Goal: Find specific page/section: Find specific page/section

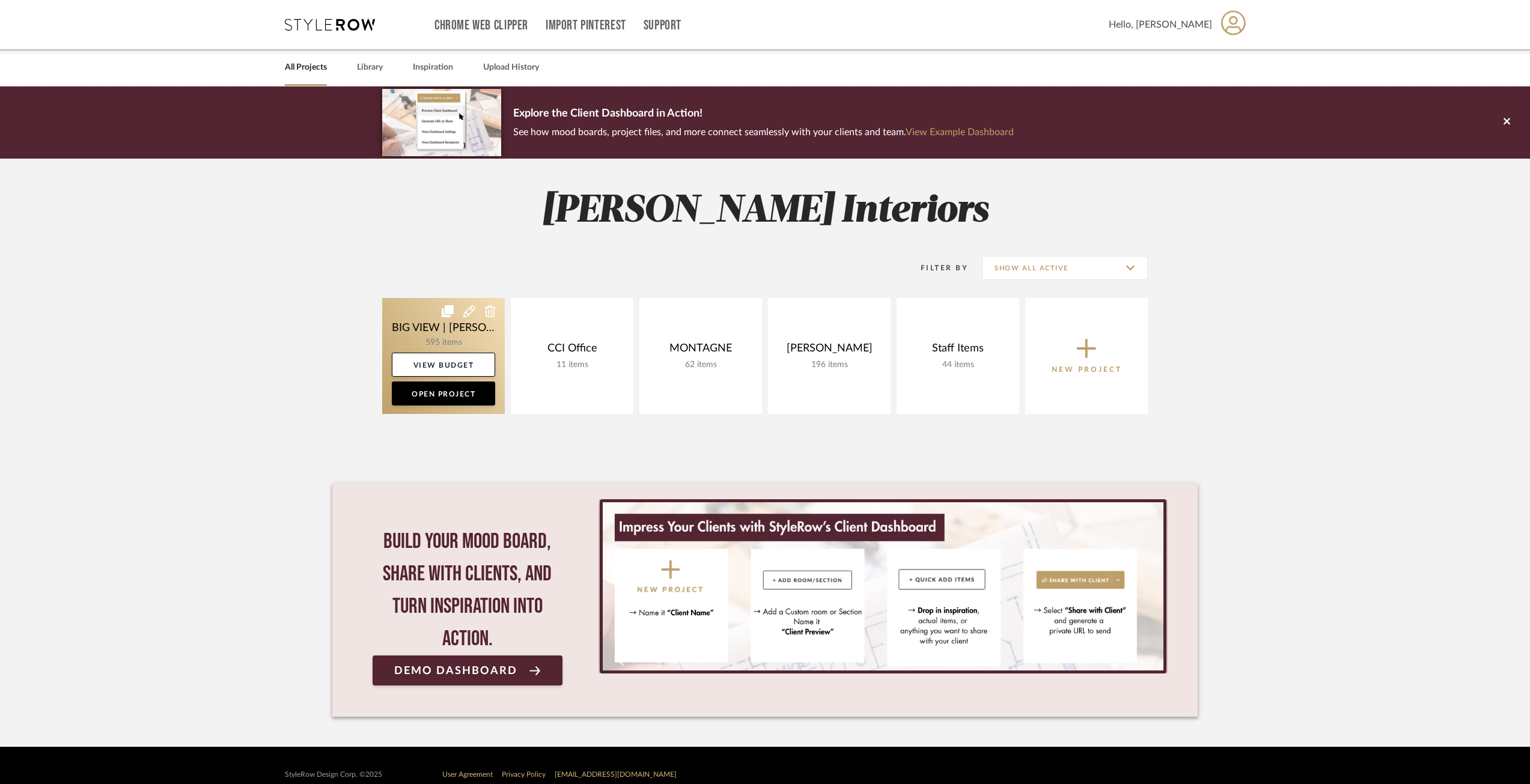
click at [443, 330] on link at bounding box center [444, 356] width 122 height 116
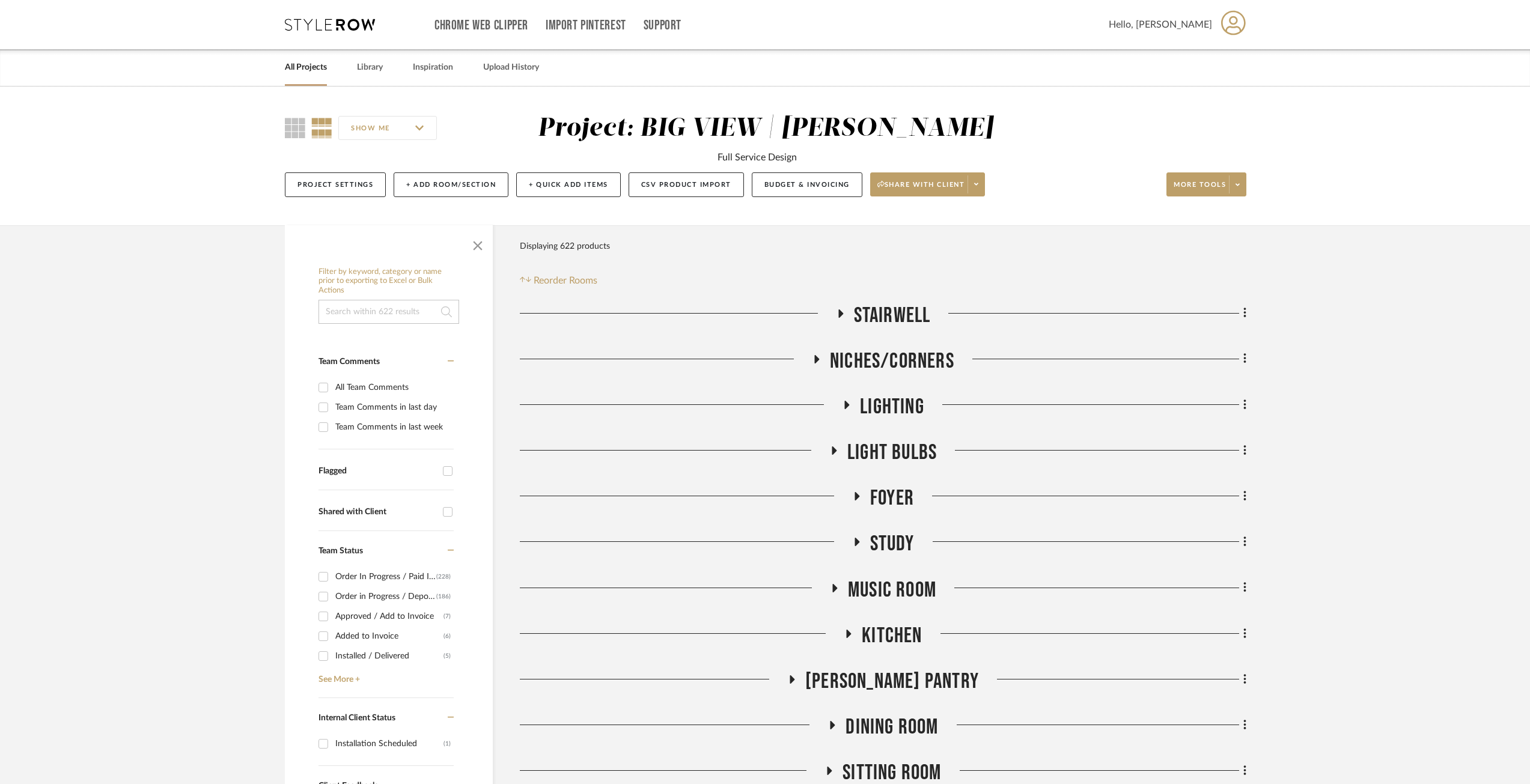
click at [853, 405] on icon at bounding box center [846, 403] width 14 height 9
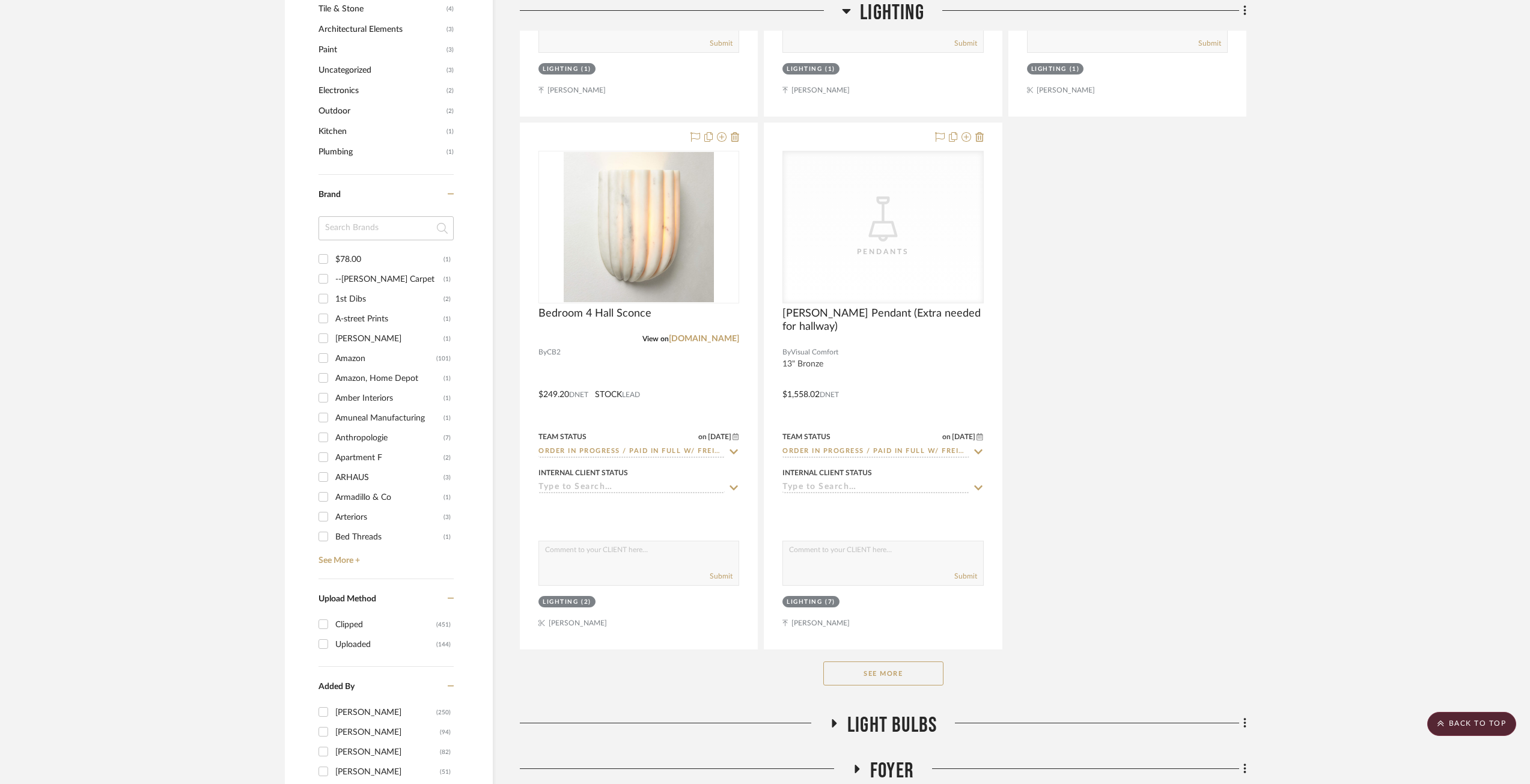
scroll to position [1382, 0]
click at [879, 681] on button "See More" at bounding box center [883, 674] width 120 height 24
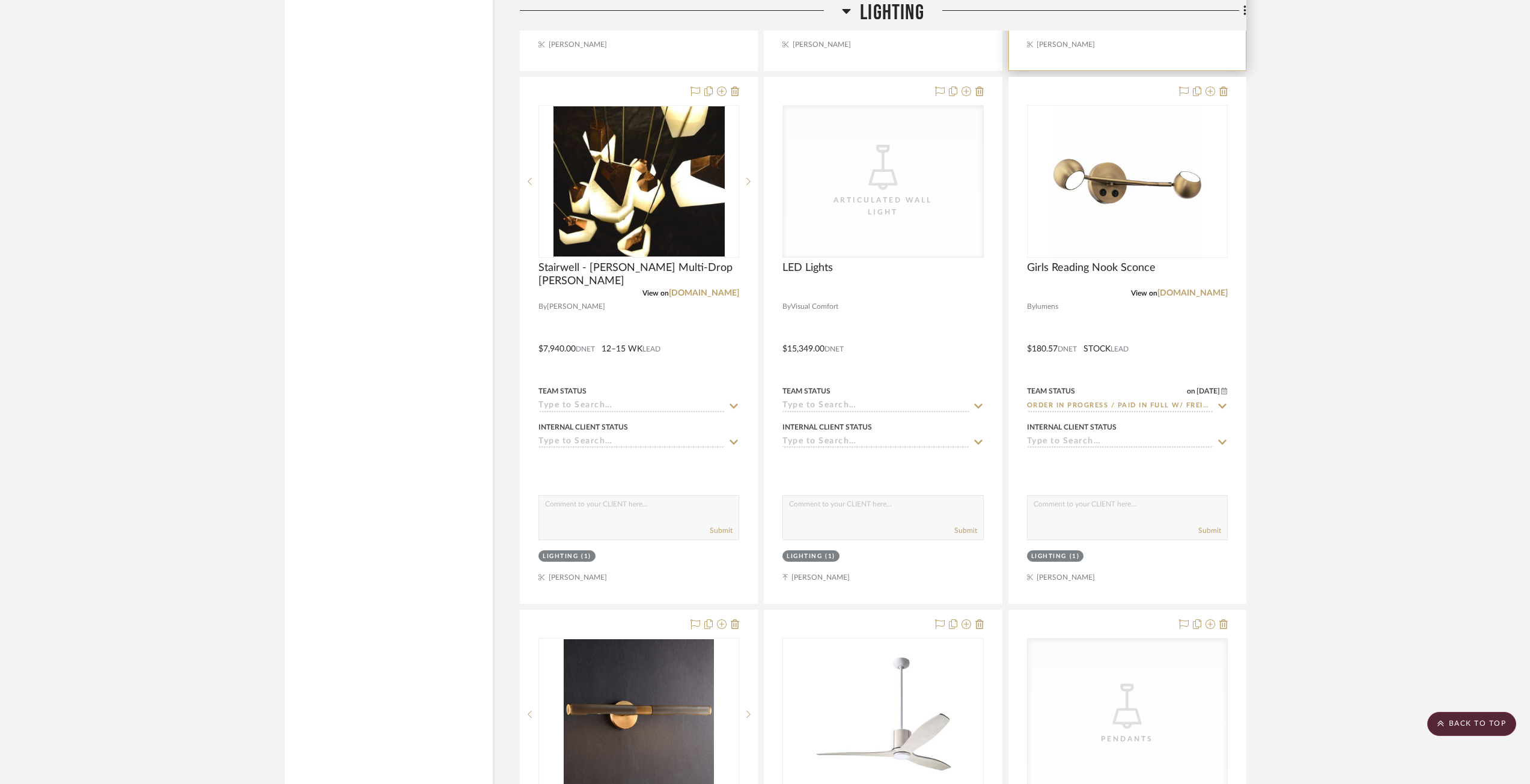
scroll to position [4686, 0]
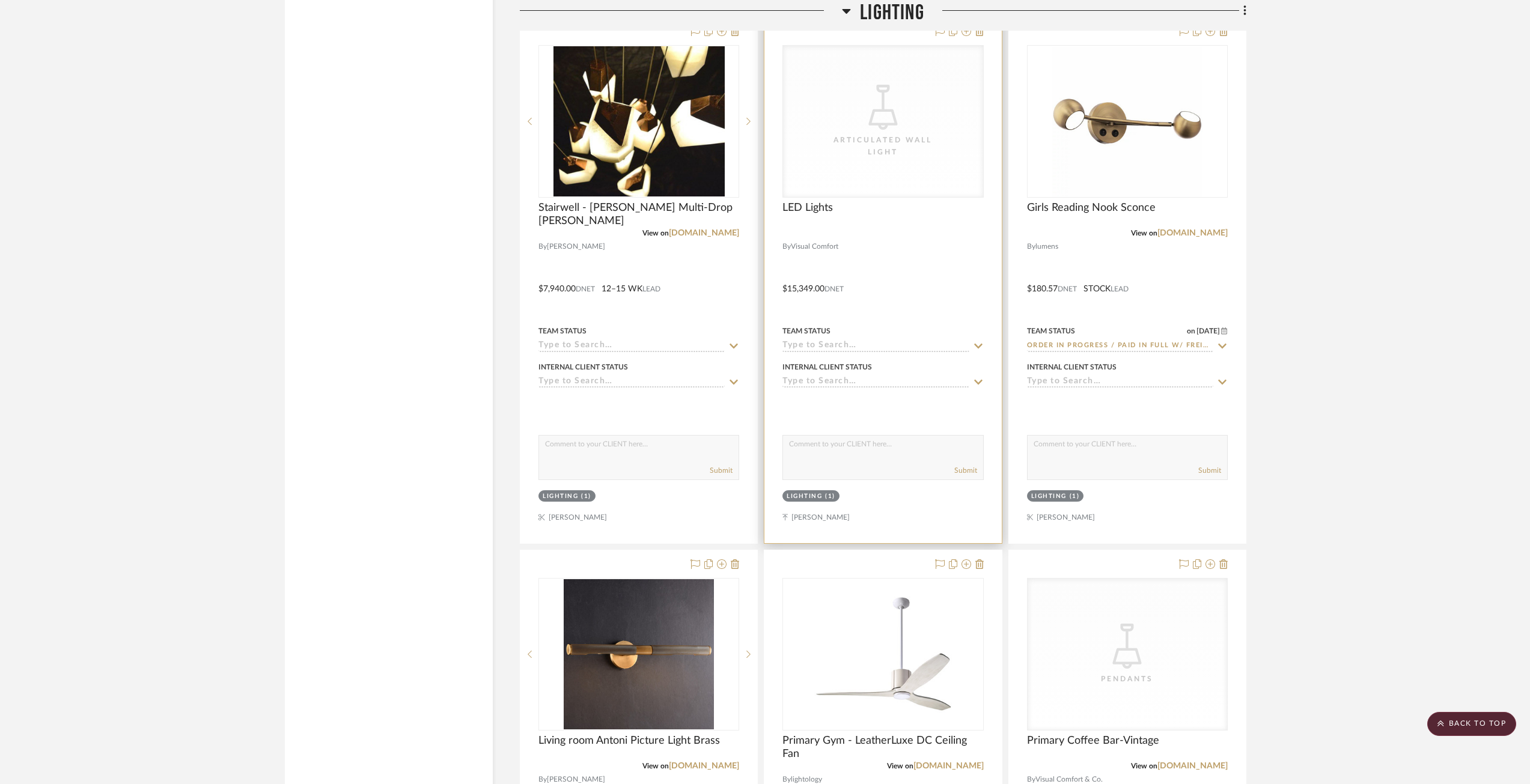
click at [865, 176] on div "CategoryIconLighting Created with Sketch. Articulated Wall Light" at bounding box center [882, 121] width 199 height 152
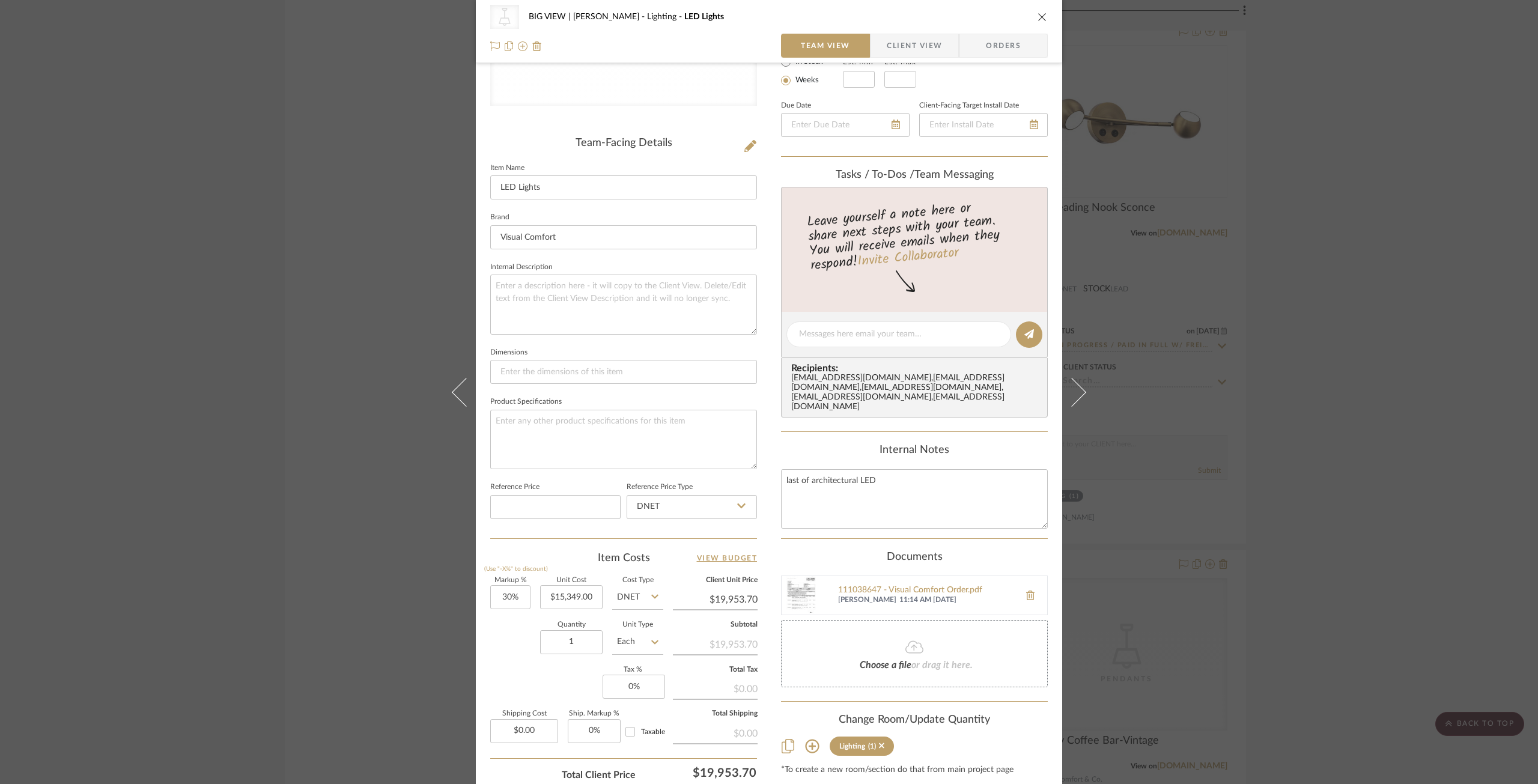
scroll to position [240, 0]
click at [795, 591] on img at bounding box center [800, 593] width 38 height 38
click at [1038, 13] on icon "close" at bounding box center [1043, 17] width 10 height 10
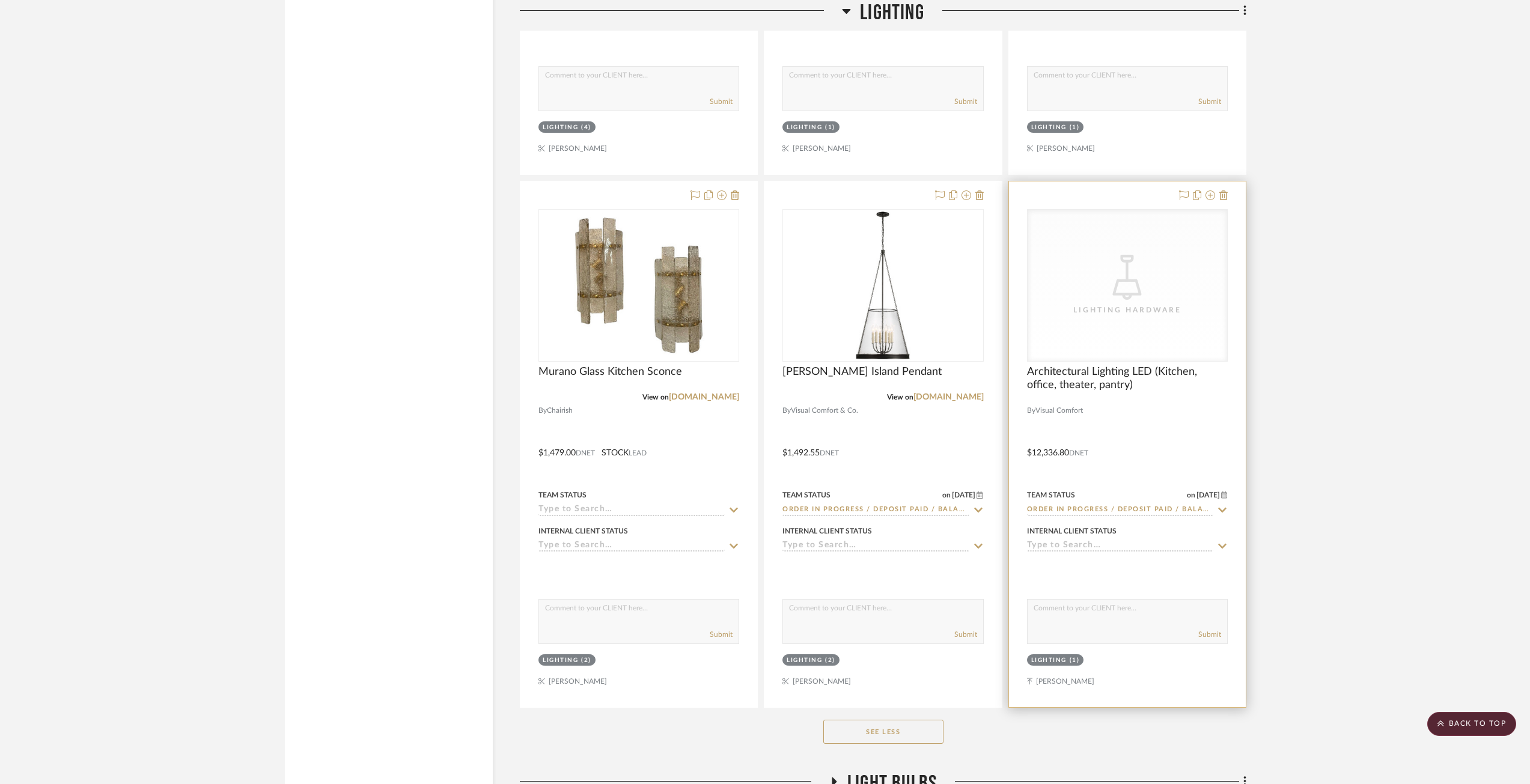
scroll to position [10393, 0]
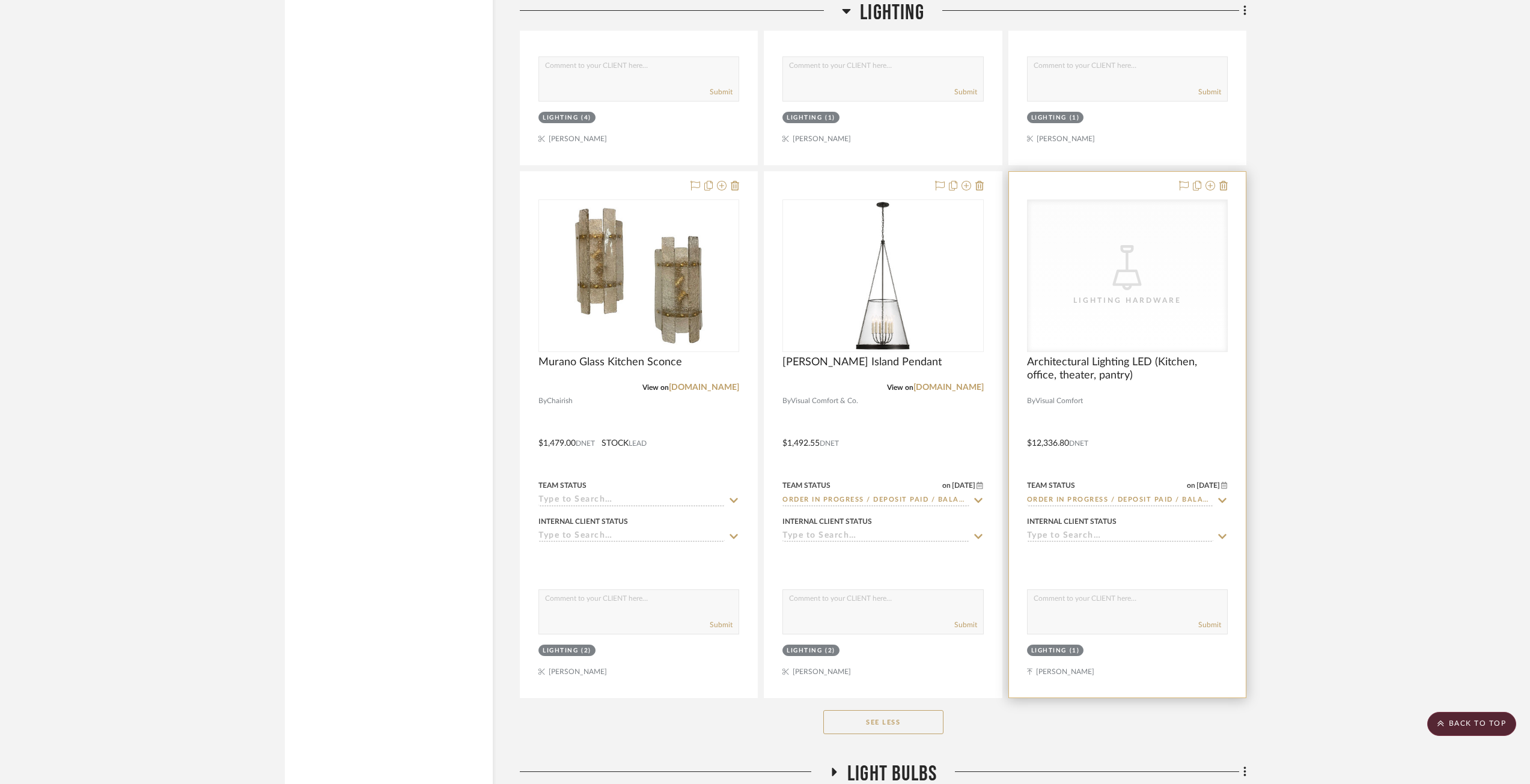
click at [1155, 293] on div "CategoryIconLighting Created with Sketch. Lighting Hardware CategoryIconLightin…" at bounding box center [1127, 276] width 200 height 153
click at [1096, 373] on span "Architectural Lighting LED (Kitchen, office, theater, pantry)" at bounding box center [1127, 369] width 200 height 27
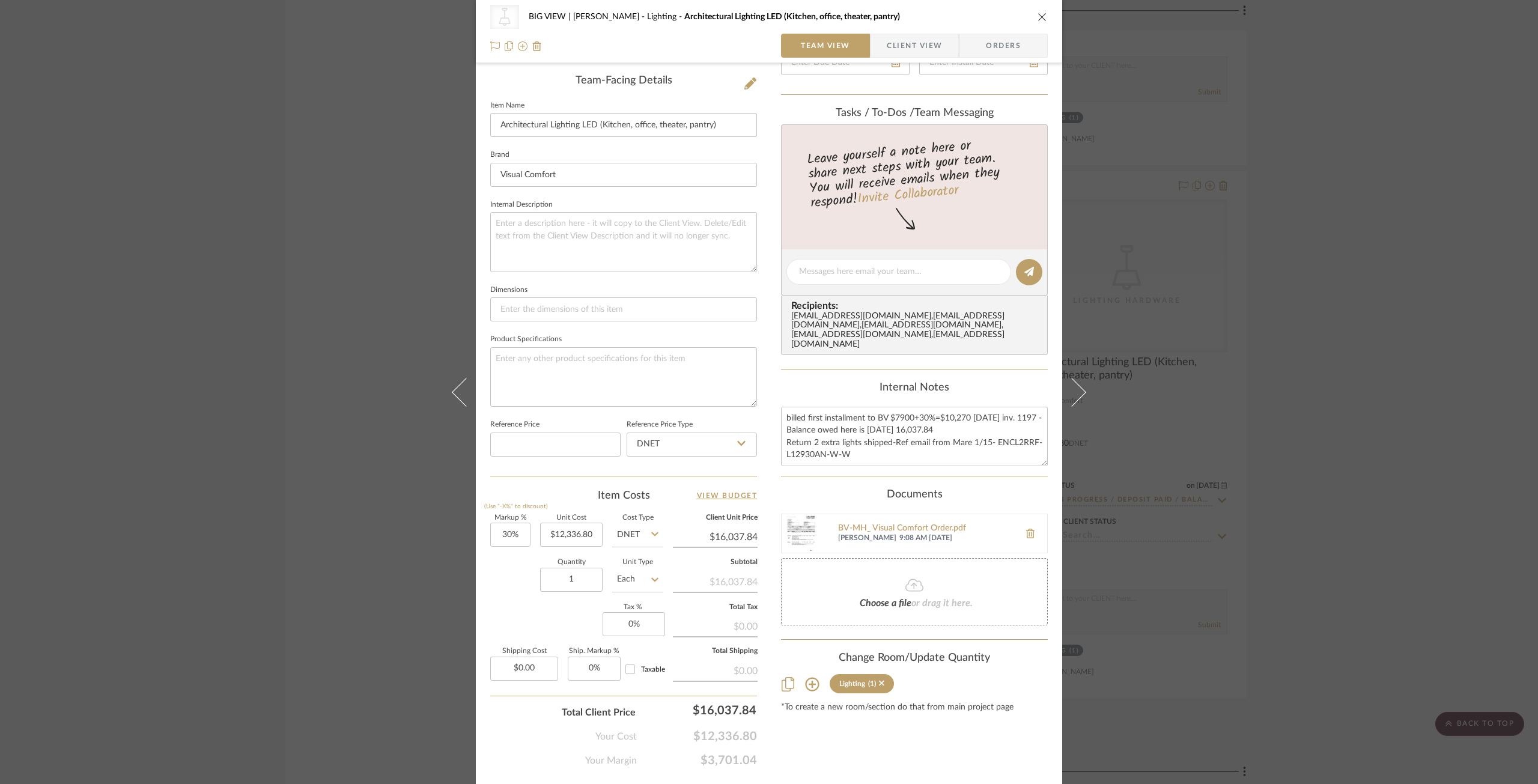
scroll to position [329, 0]
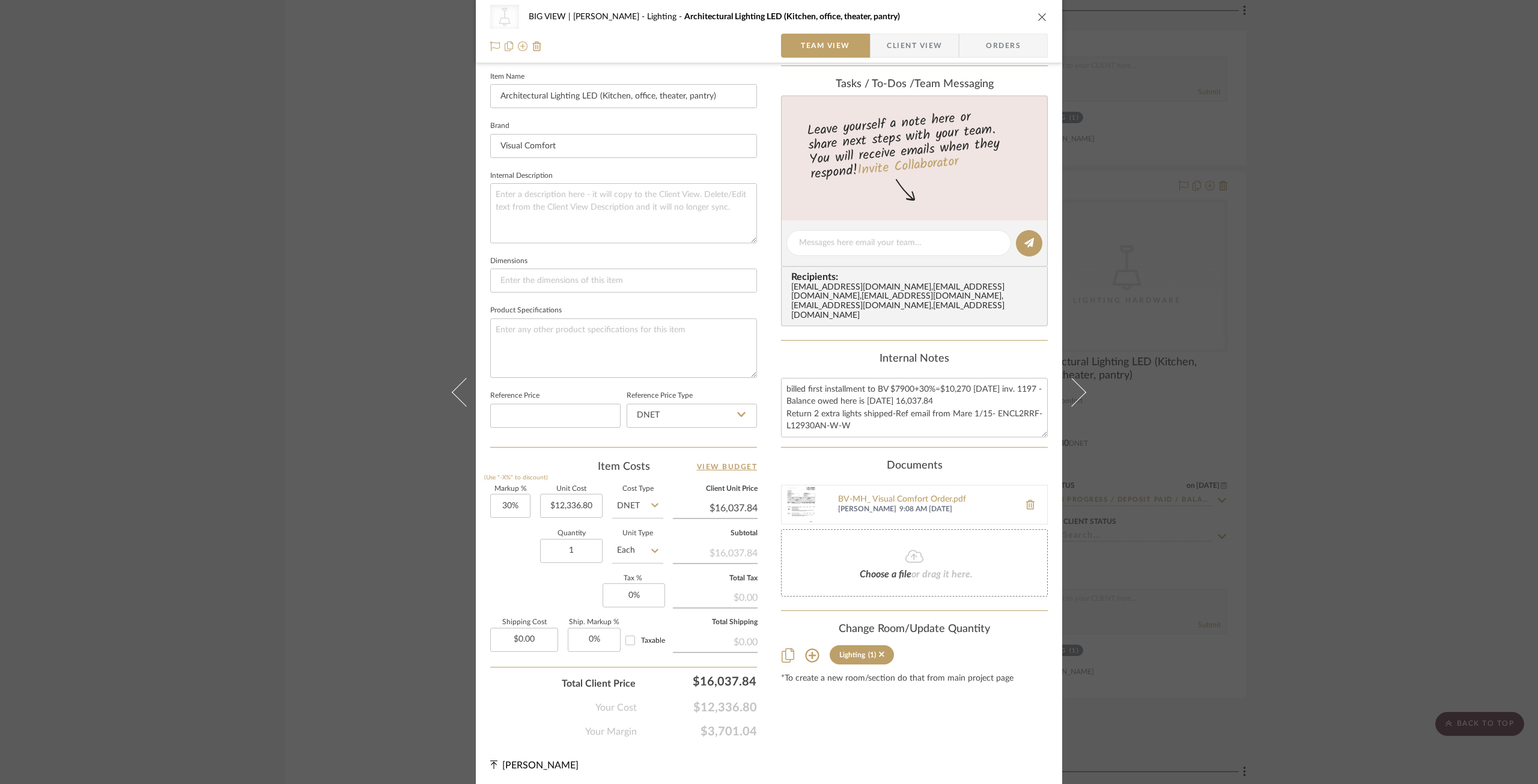
click at [791, 502] on img at bounding box center [800, 505] width 38 height 38
